Goal: Information Seeking & Learning: Learn about a topic

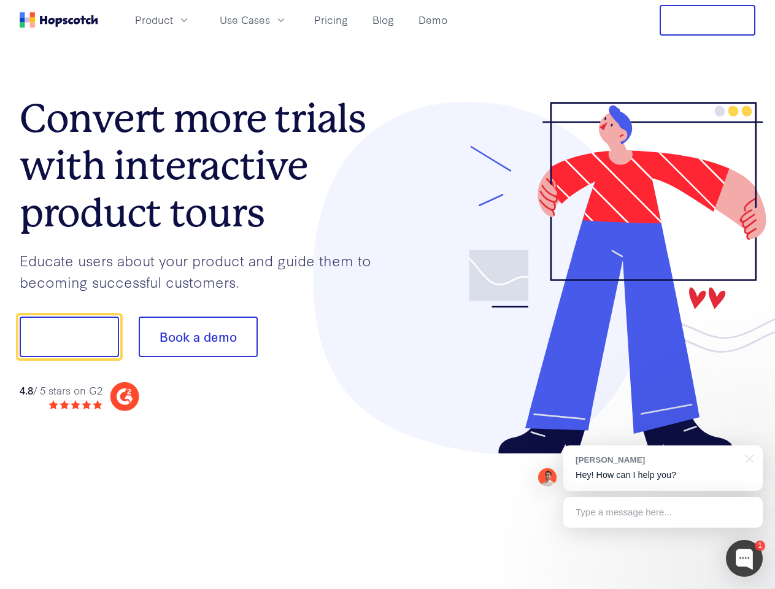
click at [388, 294] on div at bounding box center [572, 278] width 368 height 353
click at [173, 20] on span "Product" at bounding box center [154, 19] width 38 height 15
click at [270, 20] on span "Use Cases" at bounding box center [245, 19] width 50 height 15
click at [707, 20] on button "Free Trial" at bounding box center [707, 20] width 96 height 31
click at [69, 337] on button "Show me!" at bounding box center [69, 337] width 99 height 40
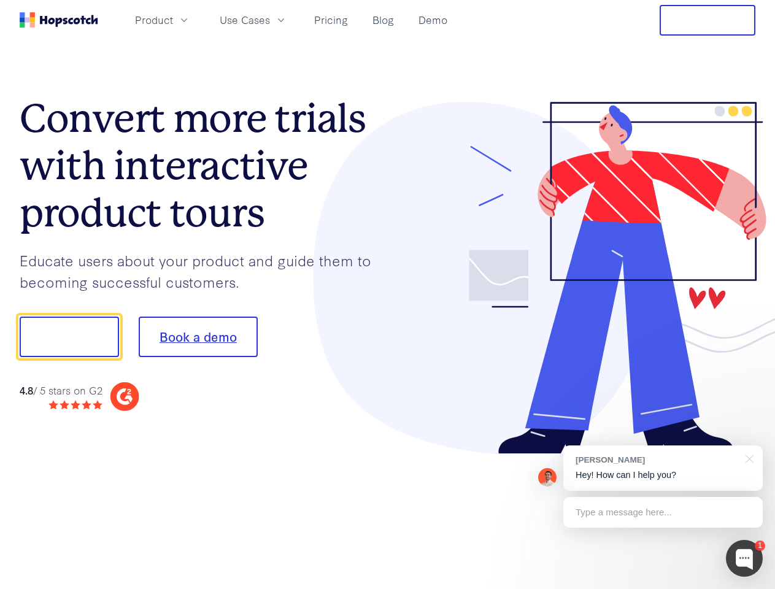
click at [198, 337] on button "Book a demo" at bounding box center [198, 337] width 119 height 40
click at [744, 558] on div at bounding box center [744, 558] width 37 height 37
click at [662, 468] on div "[PERSON_NAME] Hey! How can I help you?" at bounding box center [662, 467] width 199 height 45
click at [747, 458] on div at bounding box center [747, 457] width 31 height 25
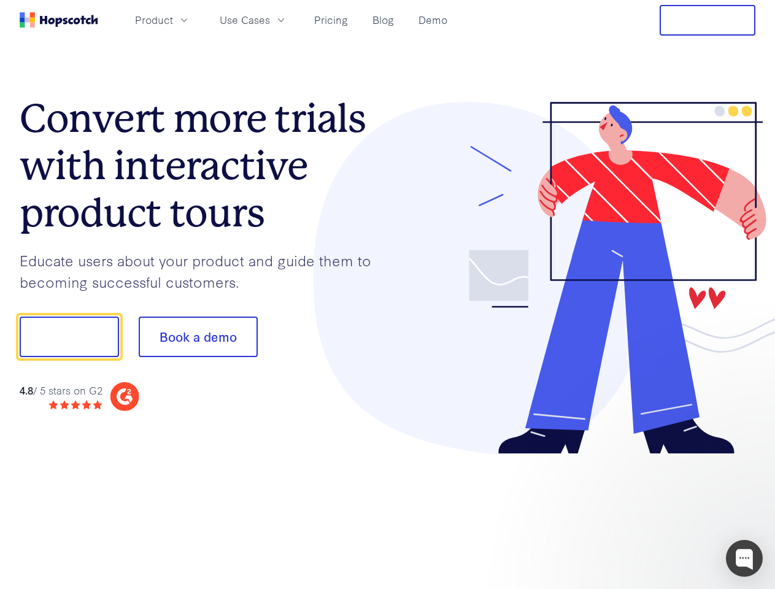
click at [662, 512] on div at bounding box center [647, 335] width 230 height 409
